Goal: Information Seeking & Learning: Check status

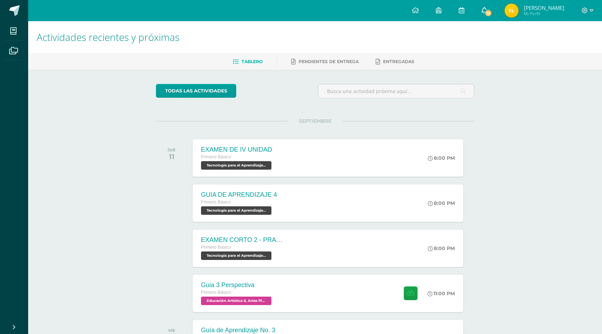
click at [490, 14] on span "12" at bounding box center [489, 13] width 8 height 8
click at [516, 8] on img at bounding box center [512, 11] width 14 height 14
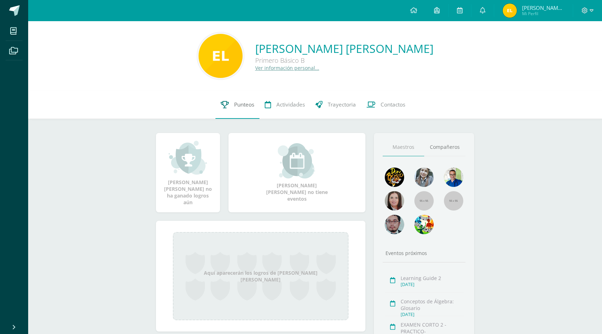
click at [249, 108] on span "Punteos" at bounding box center [244, 104] width 20 height 7
click at [243, 108] on span "Punteos" at bounding box center [244, 104] width 20 height 7
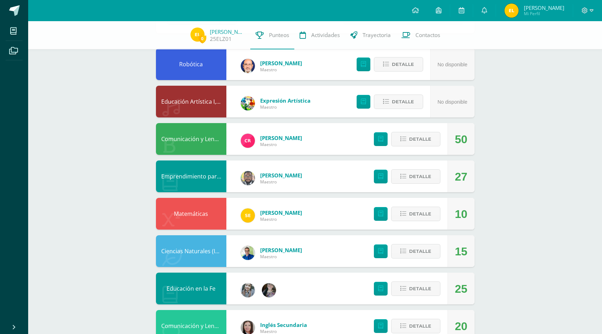
scroll to position [64, 0]
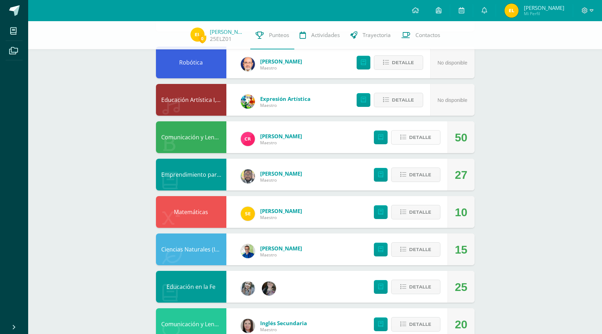
click at [416, 134] on span "Detalle" at bounding box center [420, 137] width 22 height 13
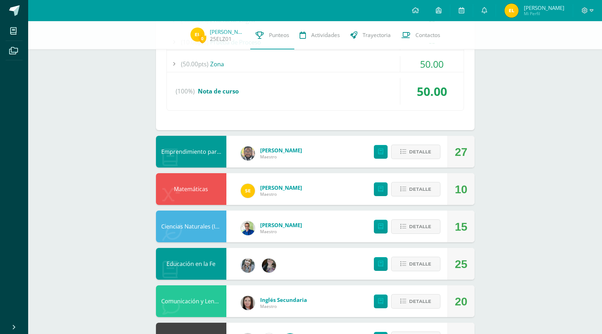
scroll to position [268, 0]
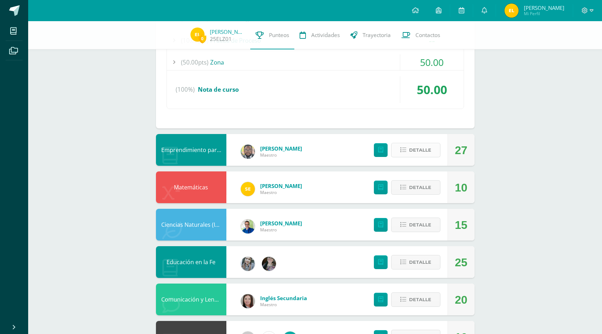
click at [424, 151] on span "Detalle" at bounding box center [420, 149] width 22 height 13
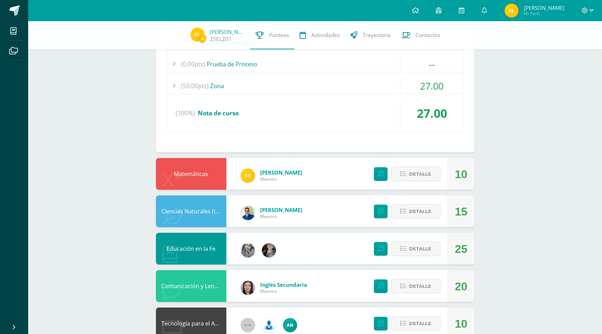
scroll to position [467, 0]
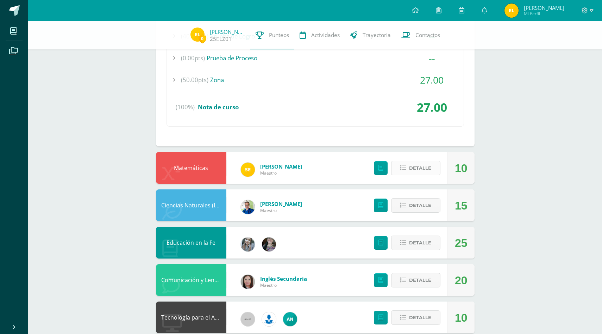
click at [412, 169] on span "Detalle" at bounding box center [420, 167] width 22 height 13
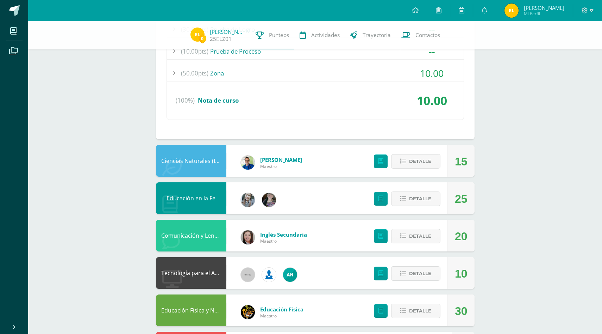
scroll to position [702, 0]
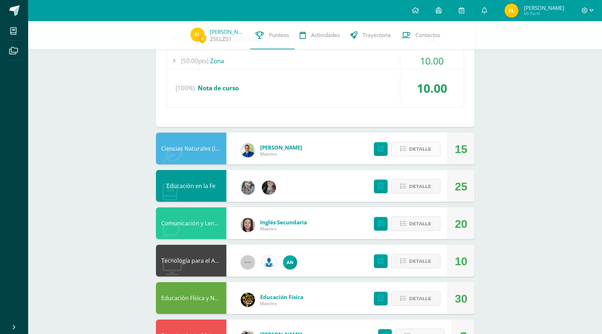
click at [414, 151] on span "Detalle" at bounding box center [420, 148] width 22 height 13
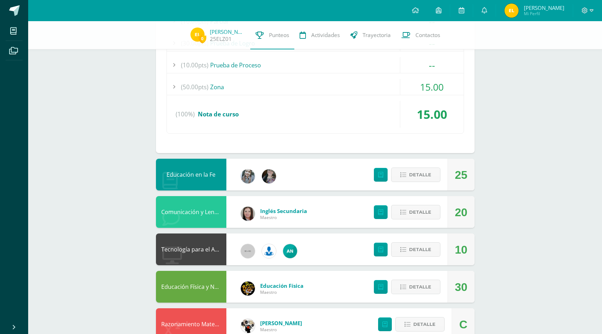
scroll to position [902, 0]
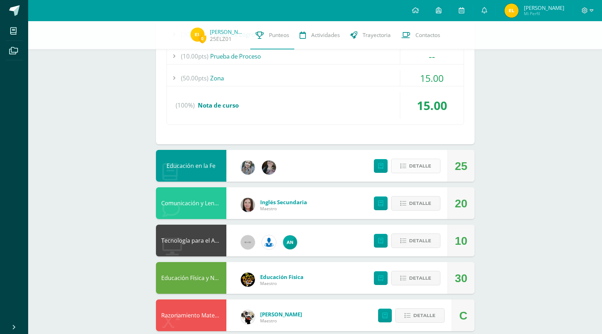
click at [420, 168] on span "Detalle" at bounding box center [420, 165] width 22 height 13
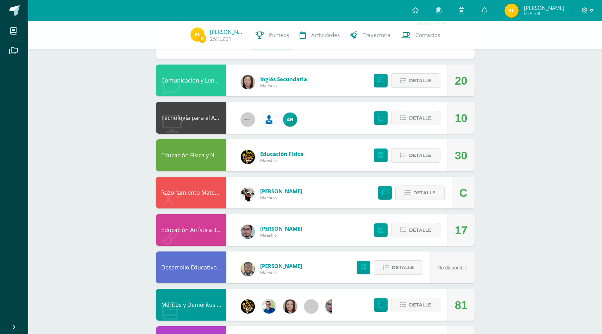
scroll to position [1213, 0]
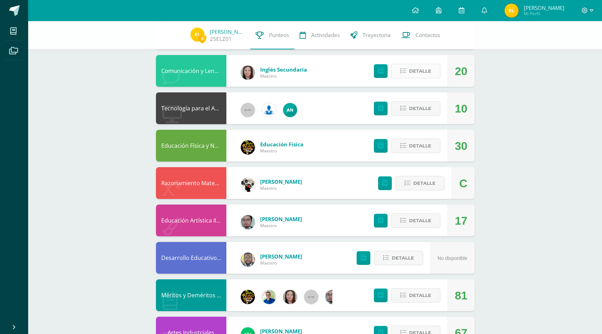
click at [421, 69] on span "Detalle" at bounding box center [420, 70] width 22 height 13
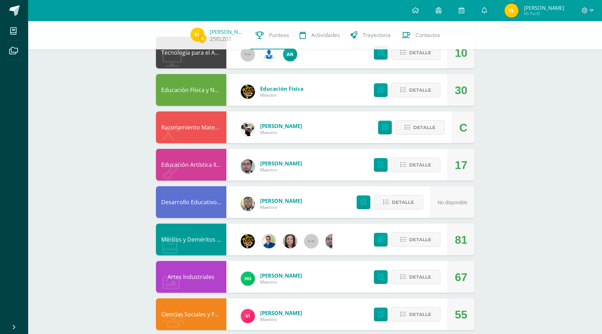
scroll to position [1444, 0]
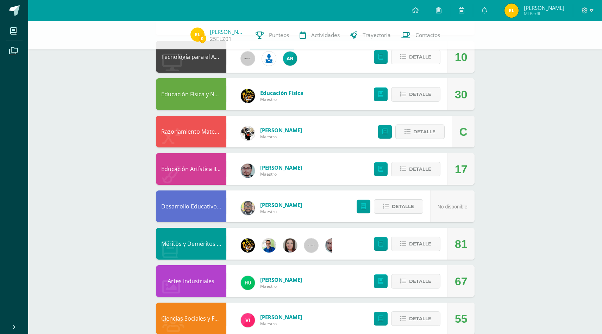
click at [417, 58] on span "Detalle" at bounding box center [420, 56] width 22 height 13
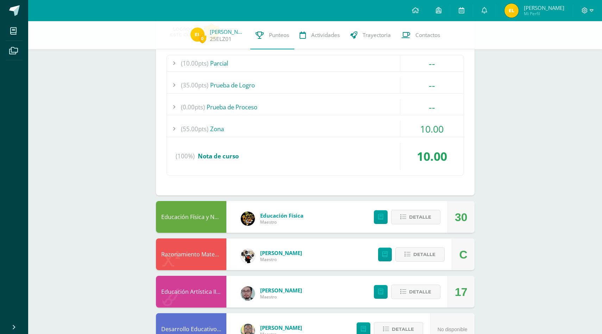
scroll to position [1540, 0]
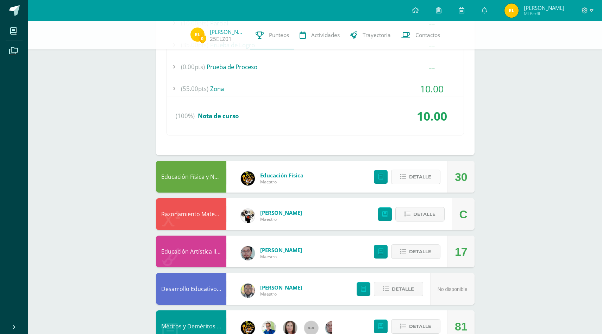
click at [423, 173] on span "Detalle" at bounding box center [420, 176] width 22 height 13
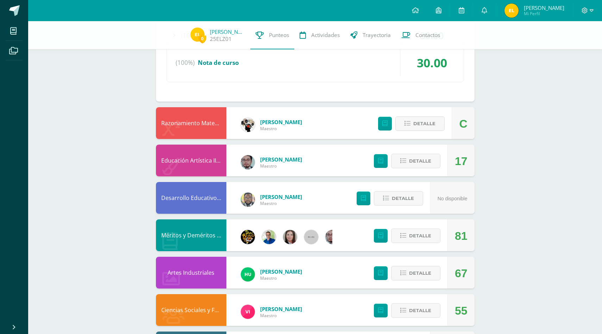
scroll to position [1820, 0]
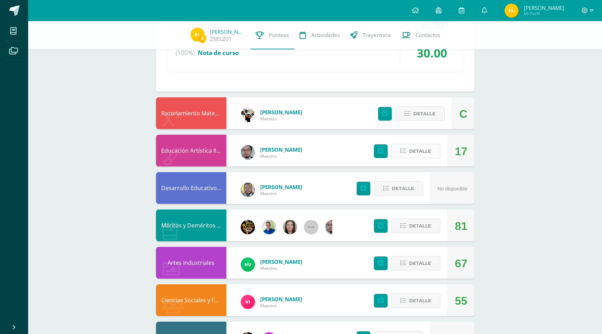
click at [421, 153] on span "Detalle" at bounding box center [420, 150] width 22 height 13
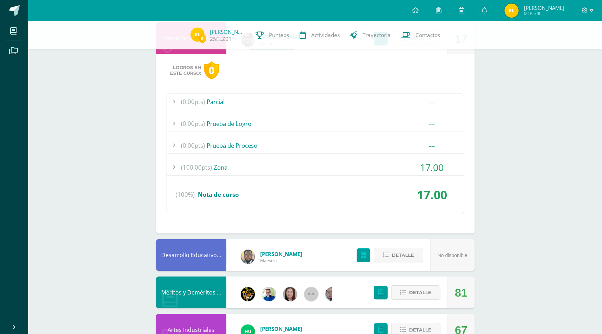
scroll to position [2033, 0]
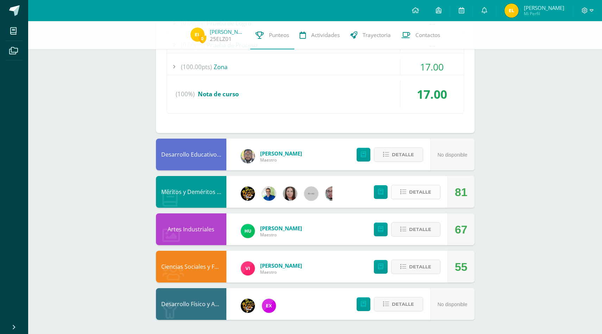
click at [412, 193] on span "Detalle" at bounding box center [420, 191] width 22 height 13
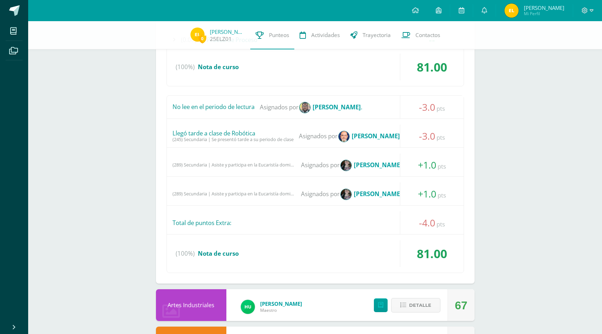
scroll to position [2390, 0]
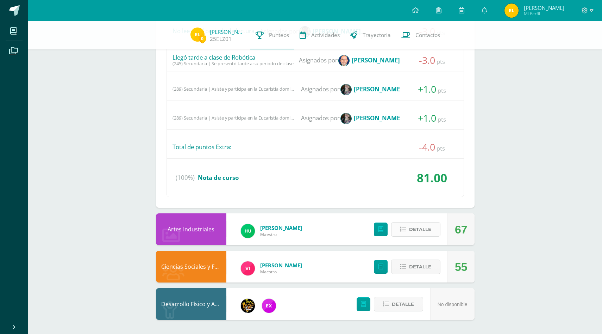
click at [418, 227] on span "Detalle" at bounding box center [420, 229] width 22 height 13
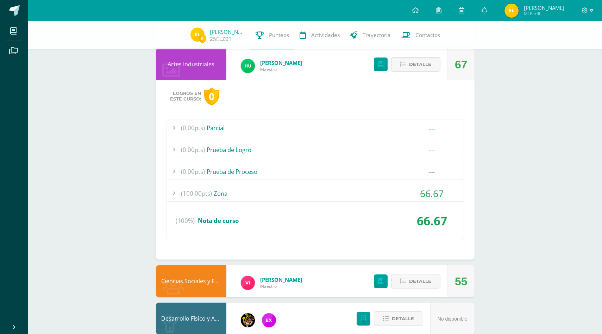
scroll to position [2569, 0]
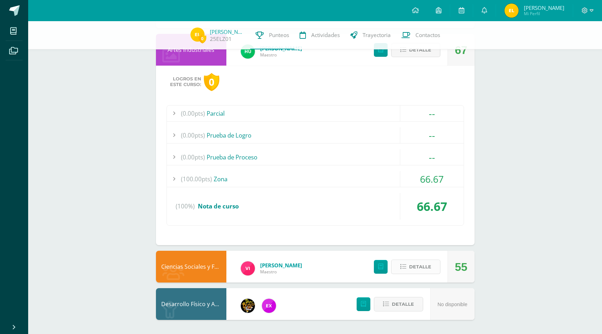
click at [423, 269] on span "Detalle" at bounding box center [420, 266] width 22 height 13
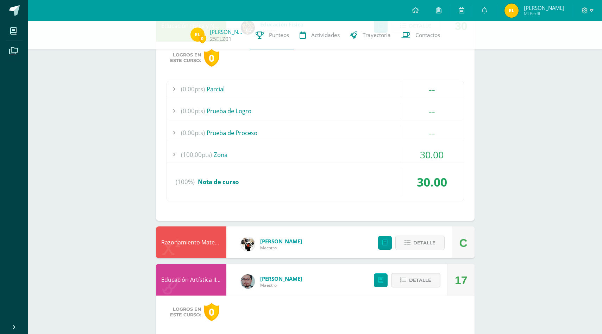
scroll to position [1524, 0]
